Goal: Information Seeking & Learning: Learn about a topic

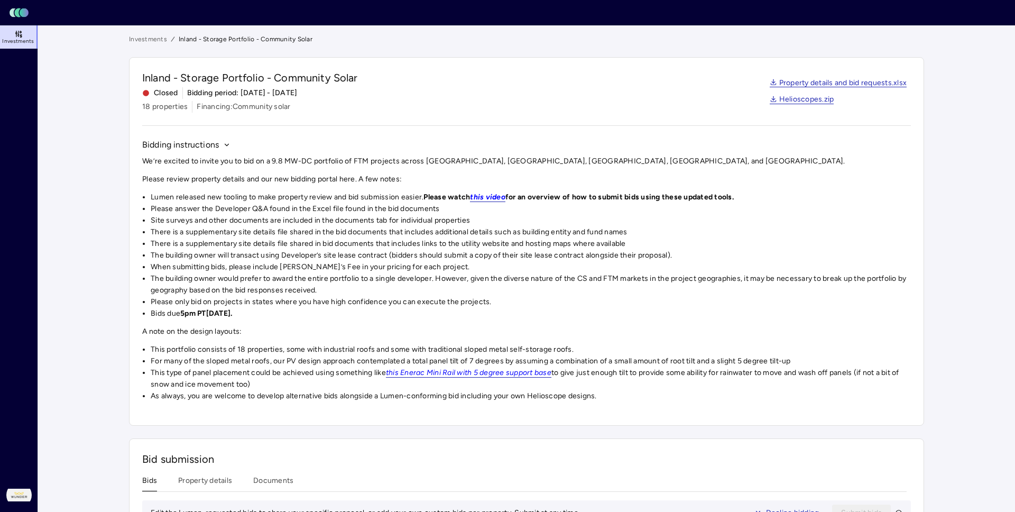
click at [129, 34] on link "Investments" at bounding box center [148, 39] width 38 height 11
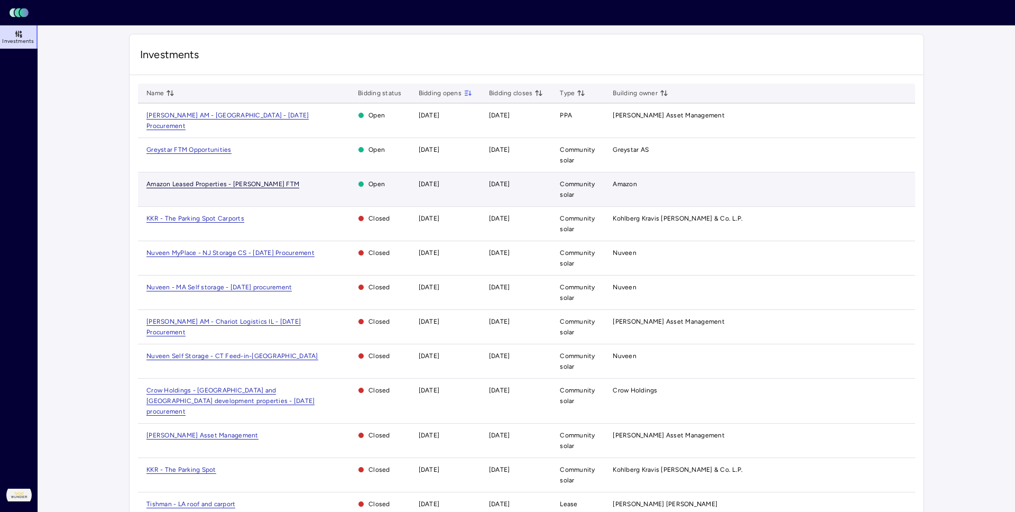
click at [173, 180] on span "Amazon Leased Properties - [PERSON_NAME] FTM" at bounding box center [222, 184] width 153 height 8
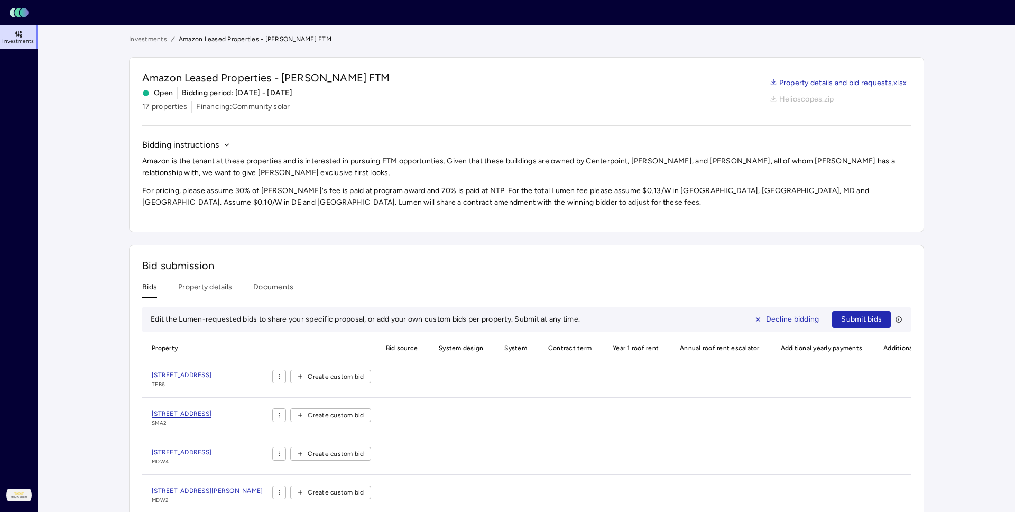
scroll to position [64, 0]
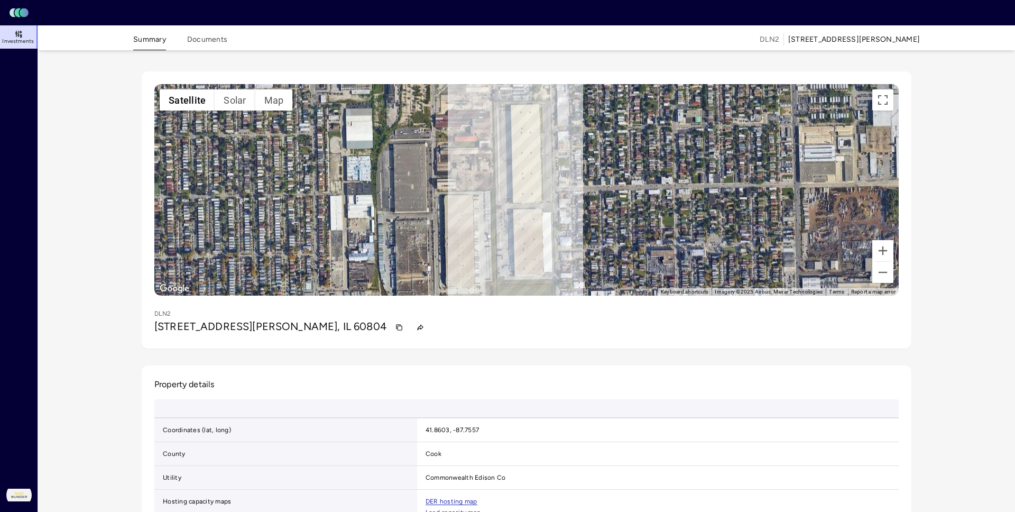
scroll to position [21, 0]
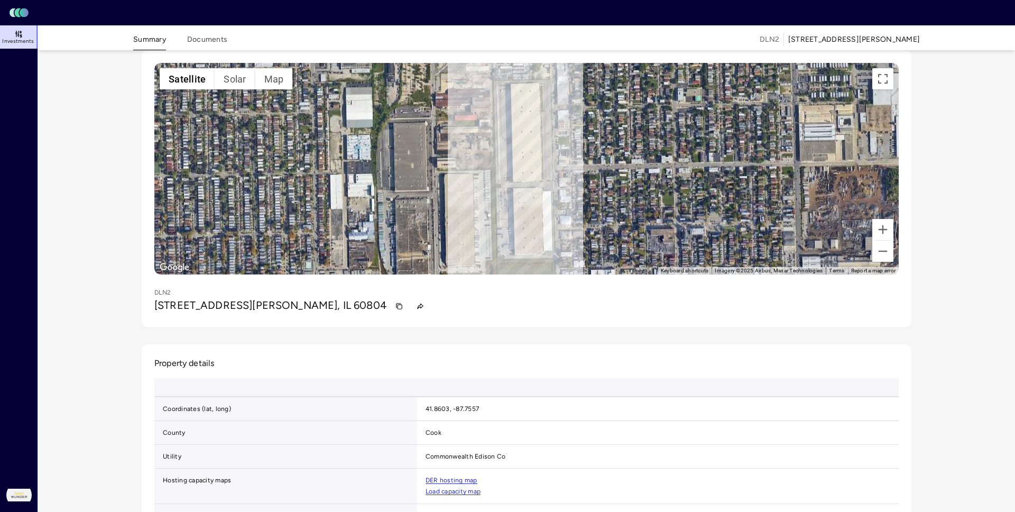
scroll to position [64, 0]
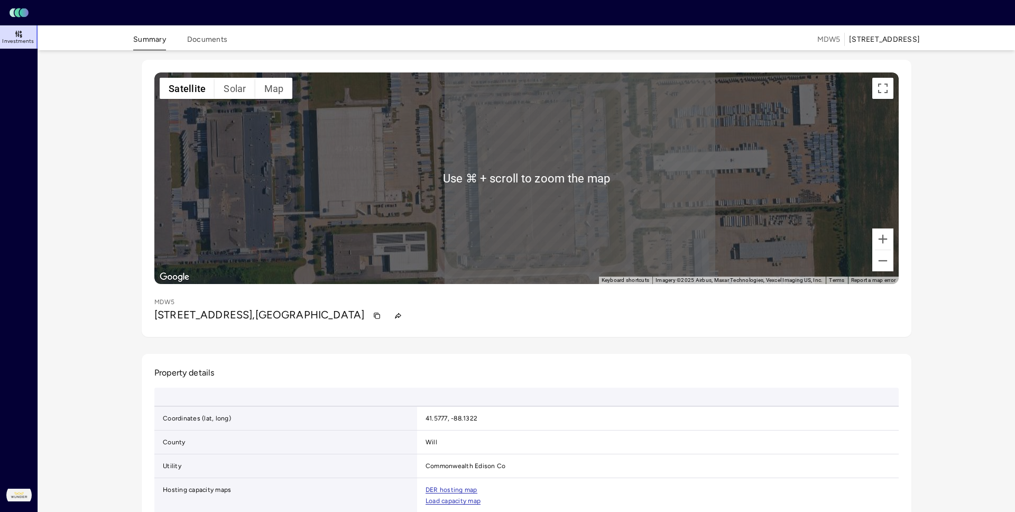
scroll to position [21, 0]
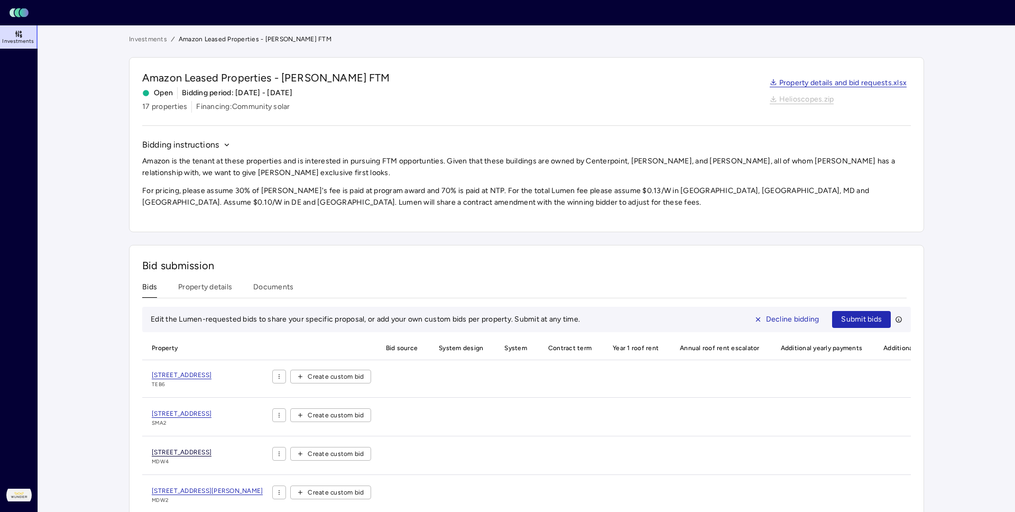
click at [160, 448] on span "[STREET_ADDRESS]" at bounding box center [182, 452] width 60 height 8
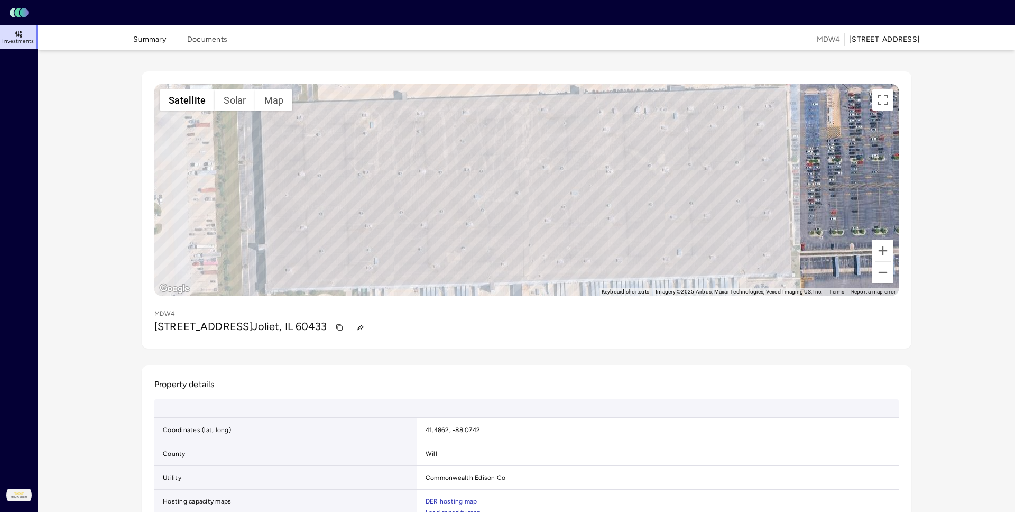
scroll to position [21, 0]
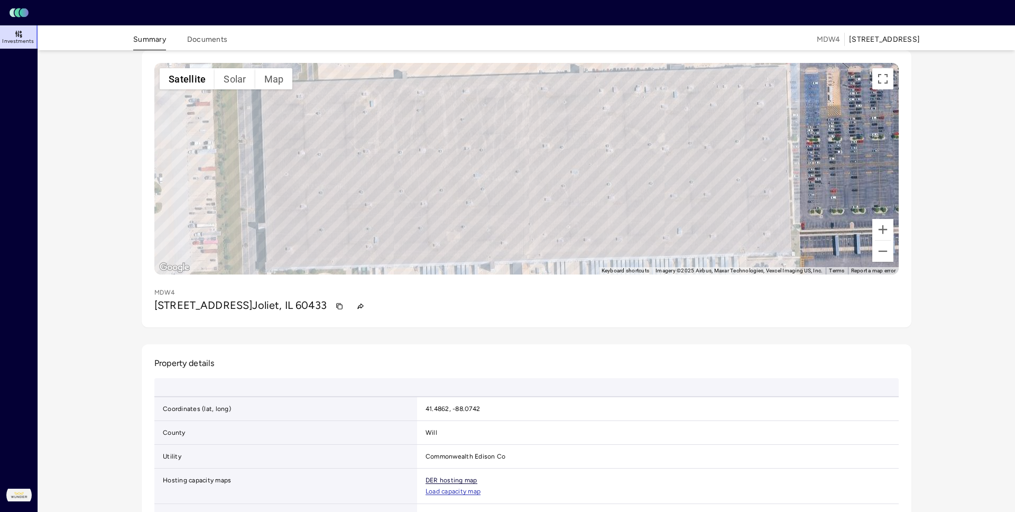
click at [426, 477] on link "DER hosting map" at bounding box center [452, 480] width 52 height 7
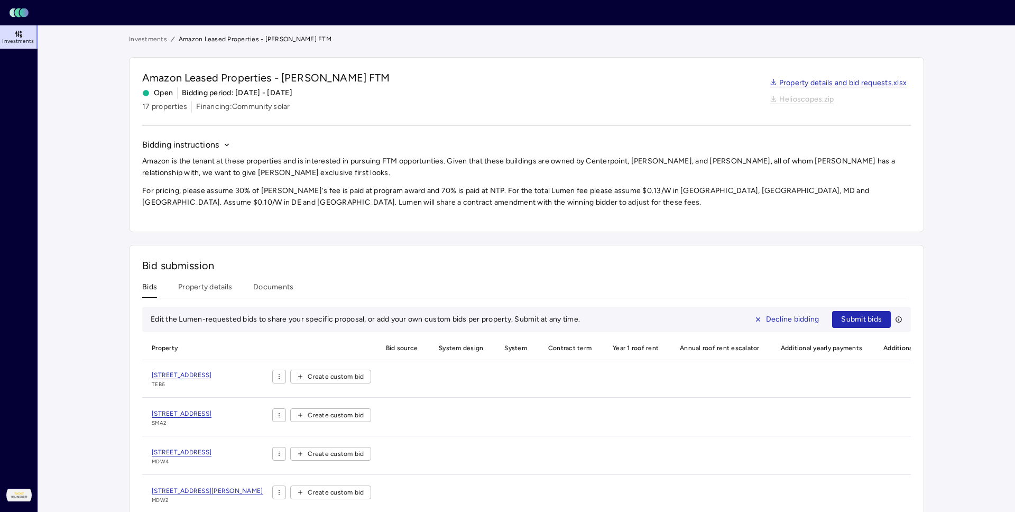
scroll to position [64, 0]
